Goal: Information Seeking & Learning: Learn about a topic

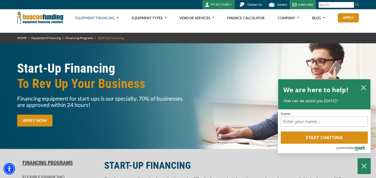
click at [259, 4] on span "Contact Us" at bounding box center [254, 5] width 14 height 4
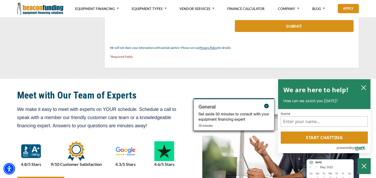
scroll to position [298, 0]
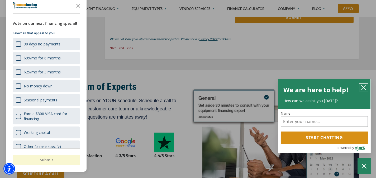
click at [363, 87] on icon "close chatbox" at bounding box center [363, 87] width 4 height 4
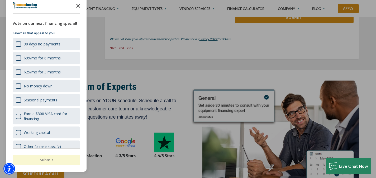
click at [77, 6] on icon "Close the survey" at bounding box center [78, 5] width 11 height 11
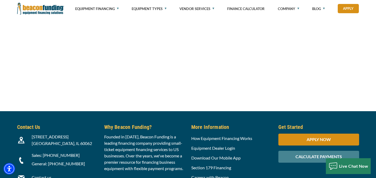
scroll to position [627, 0]
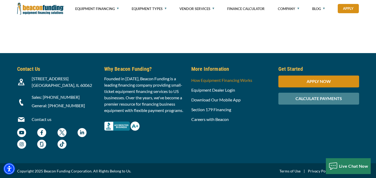
click at [217, 81] on link "How Equipment Financing Works" at bounding box center [221, 79] width 61 height 5
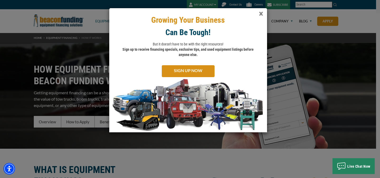
click at [259, 13] on span "×" at bounding box center [261, 13] width 4 height 11
